Goal: Task Accomplishment & Management: Manage account settings

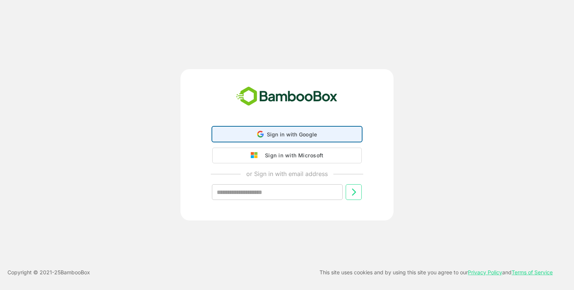
click at [289, 137] on span "Sign in with Google" at bounding box center [292, 134] width 50 height 6
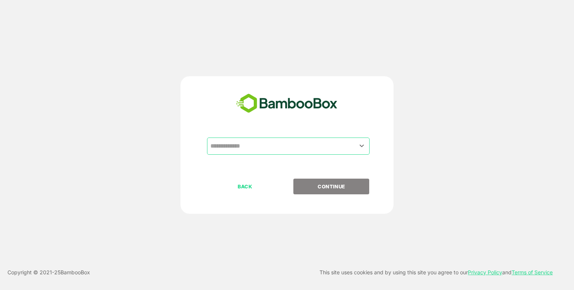
click at [295, 144] on input "text" at bounding box center [289, 146] width 160 height 14
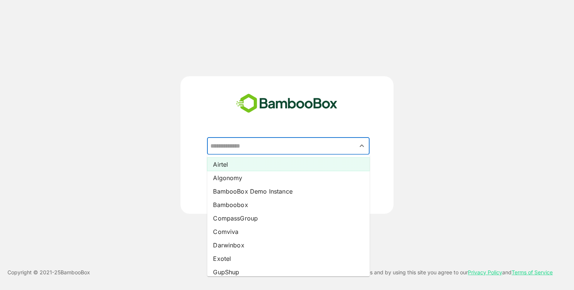
click at [249, 160] on li "Airtel" at bounding box center [288, 164] width 163 height 13
type input "******"
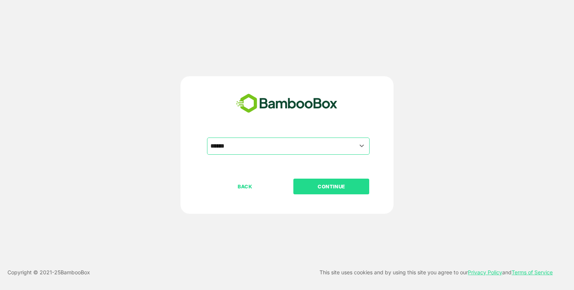
click at [333, 192] on button "CONTINUE" at bounding box center [332, 187] width 76 height 16
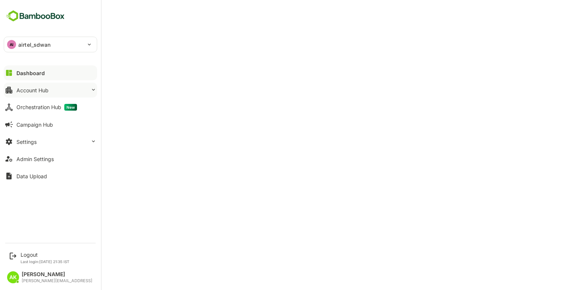
click at [35, 88] on div "Account Hub" at bounding box center [32, 90] width 32 height 6
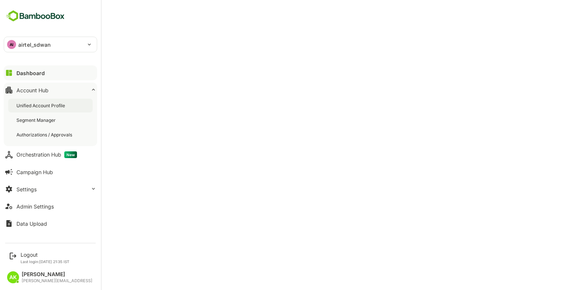
click at [52, 101] on div "Unified Account Profile" at bounding box center [50, 106] width 85 height 14
